Goal: Navigation & Orientation: Go to known website

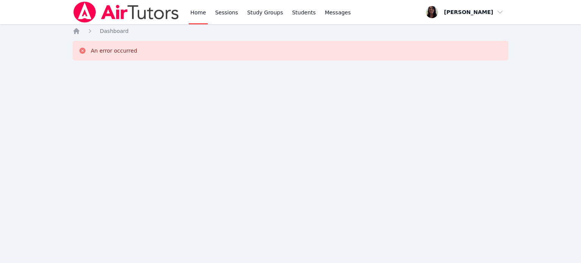
click at [200, 7] on link "Home" at bounding box center [198, 12] width 19 height 24
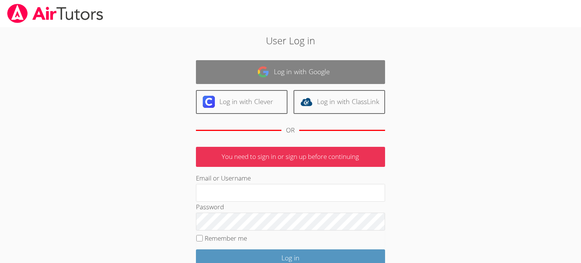
click at [282, 70] on link "Log in with Google" at bounding box center [290, 72] width 189 height 24
